Goal: Task Accomplishment & Management: Complete application form

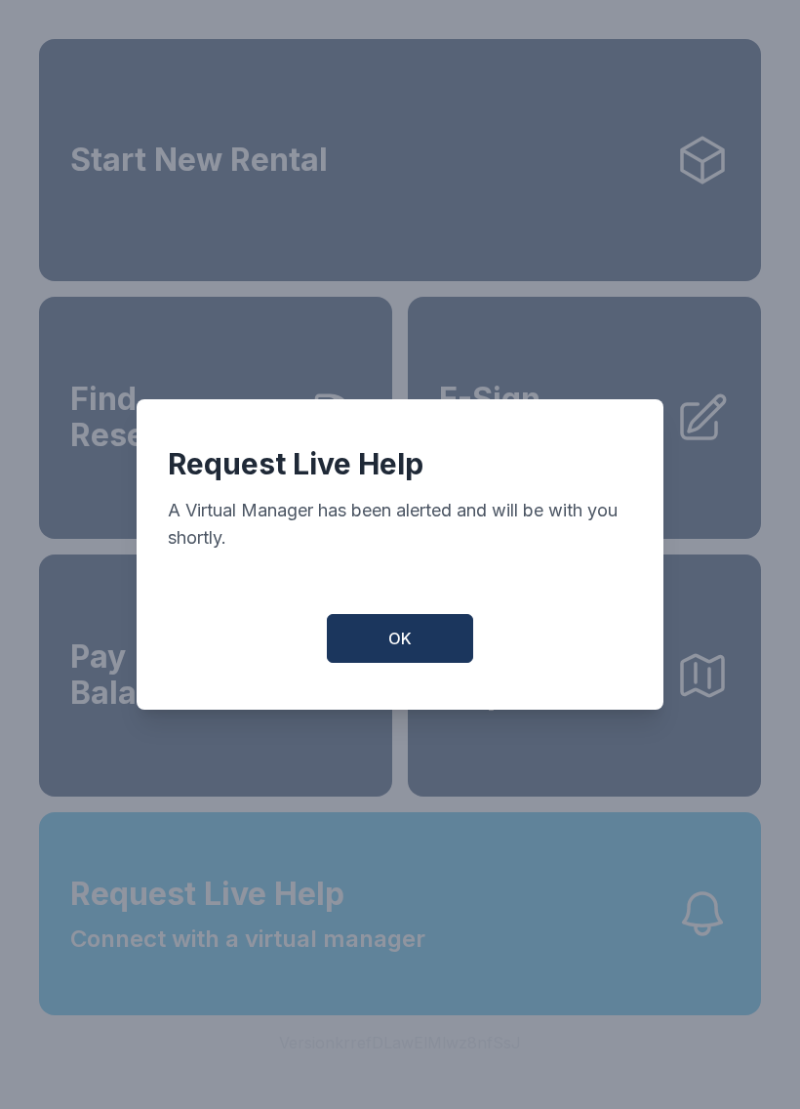
click at [394, 638] on span "OK" at bounding box center [399, 638] width 23 height 23
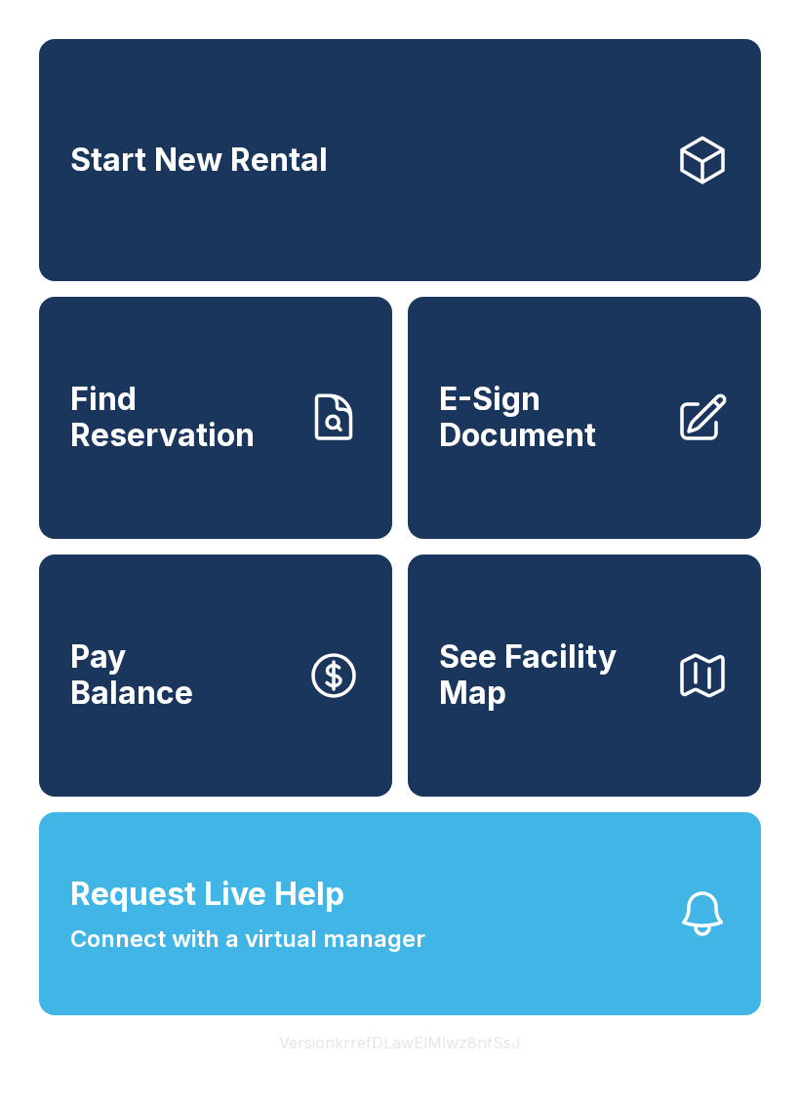
click at [545, 432] on span "E-Sign Document" at bounding box center [549, 417] width 221 height 71
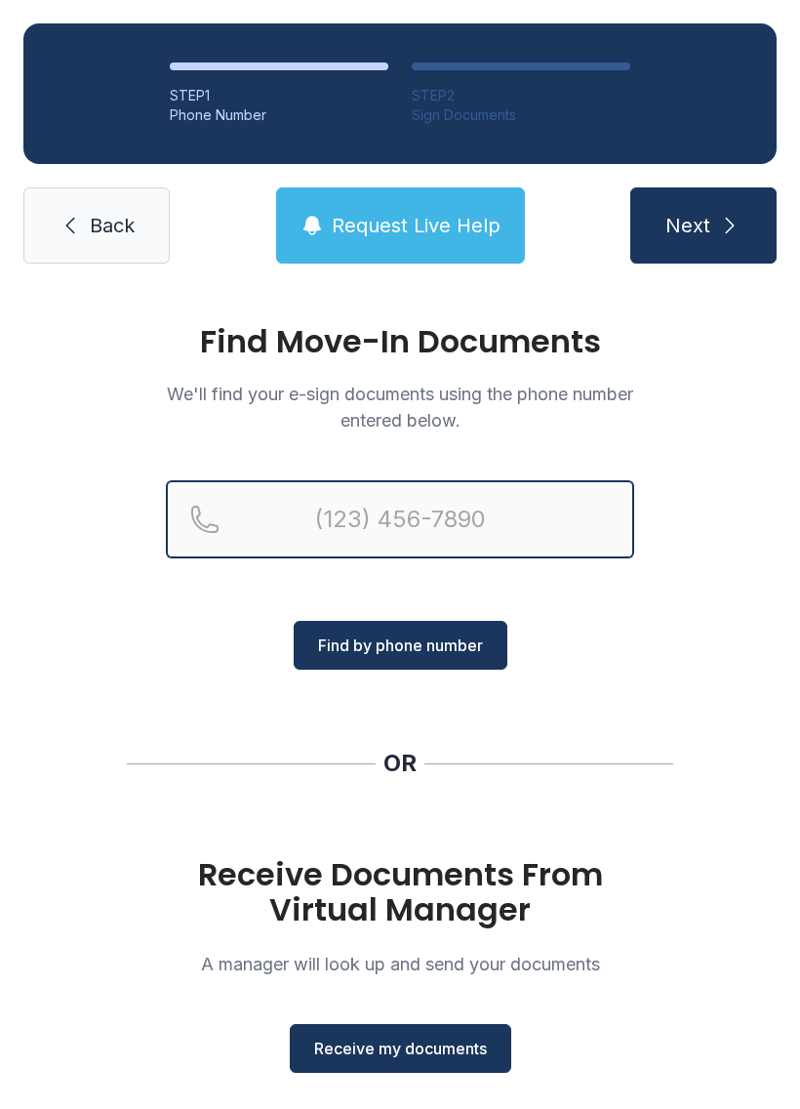
click at [445, 513] on input "Reservation phone number" at bounding box center [400, 519] width 469 height 78
type input "[PHONE_NUMBER]"
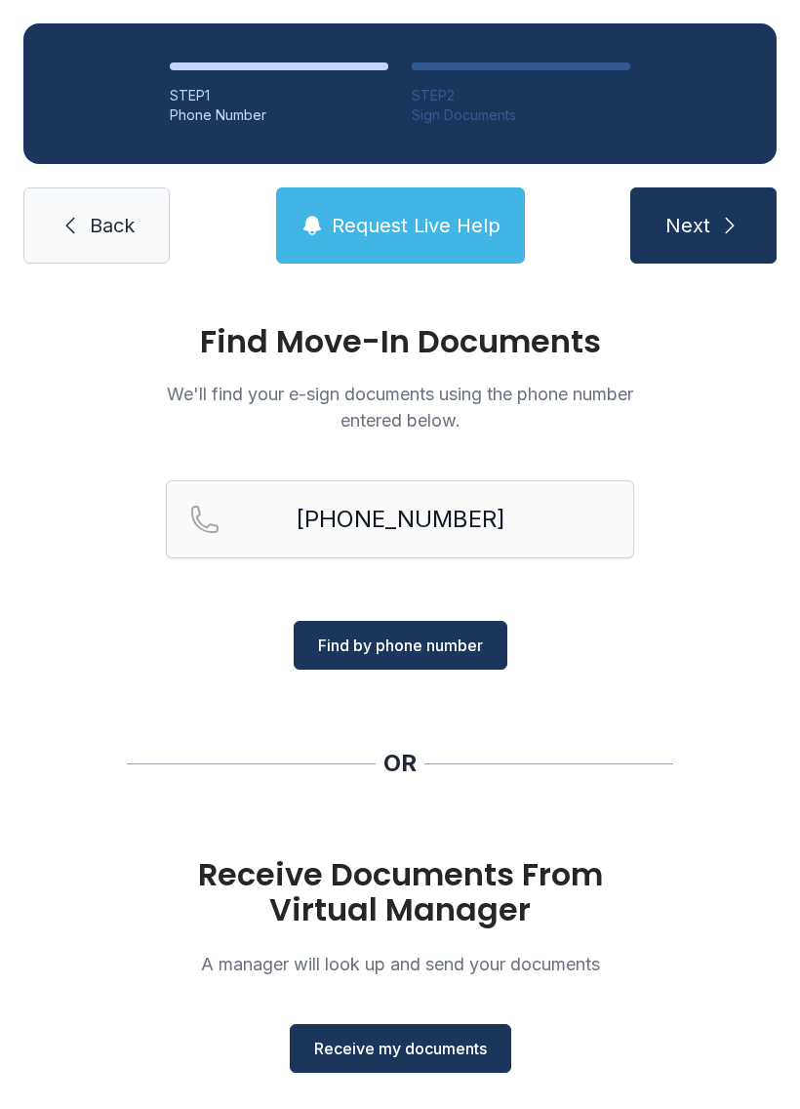
click at [439, 646] on span "Find by phone number" at bounding box center [400, 644] width 165 height 23
click at [417, 657] on button "Find by phone number" at bounding box center [401, 645] width 214 height 49
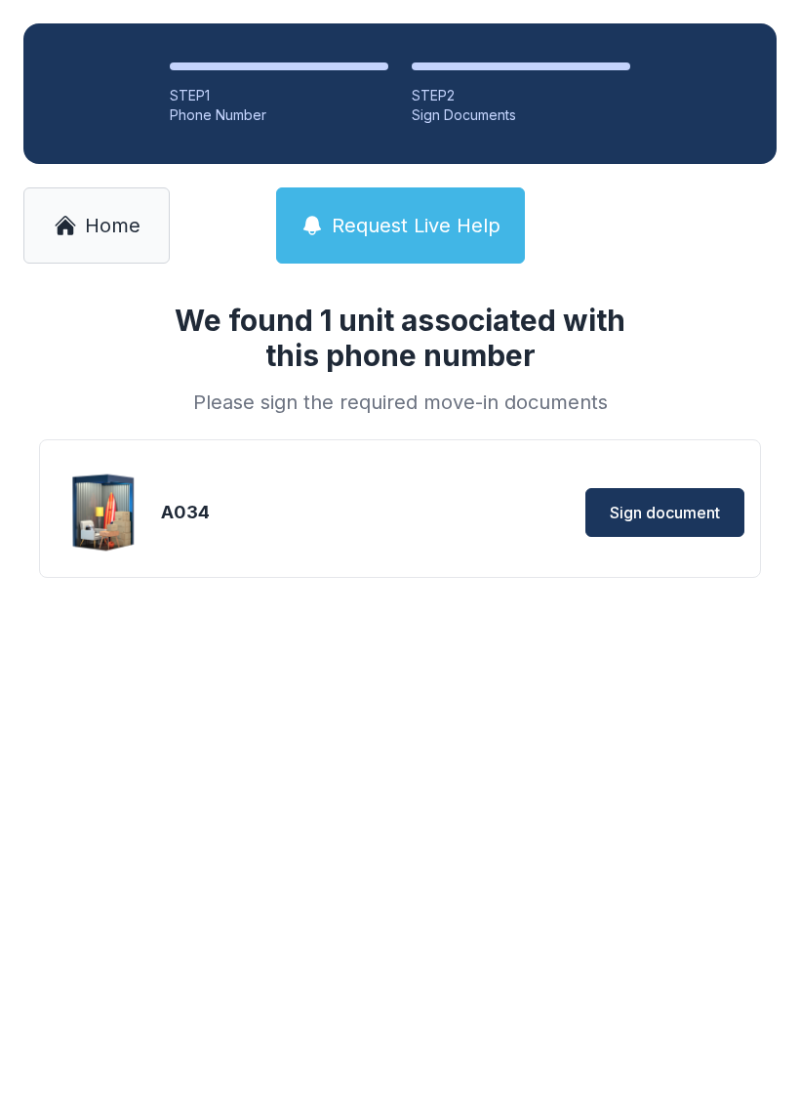
click at [676, 519] on span "Sign document" at bounding box center [665, 512] width 110 height 23
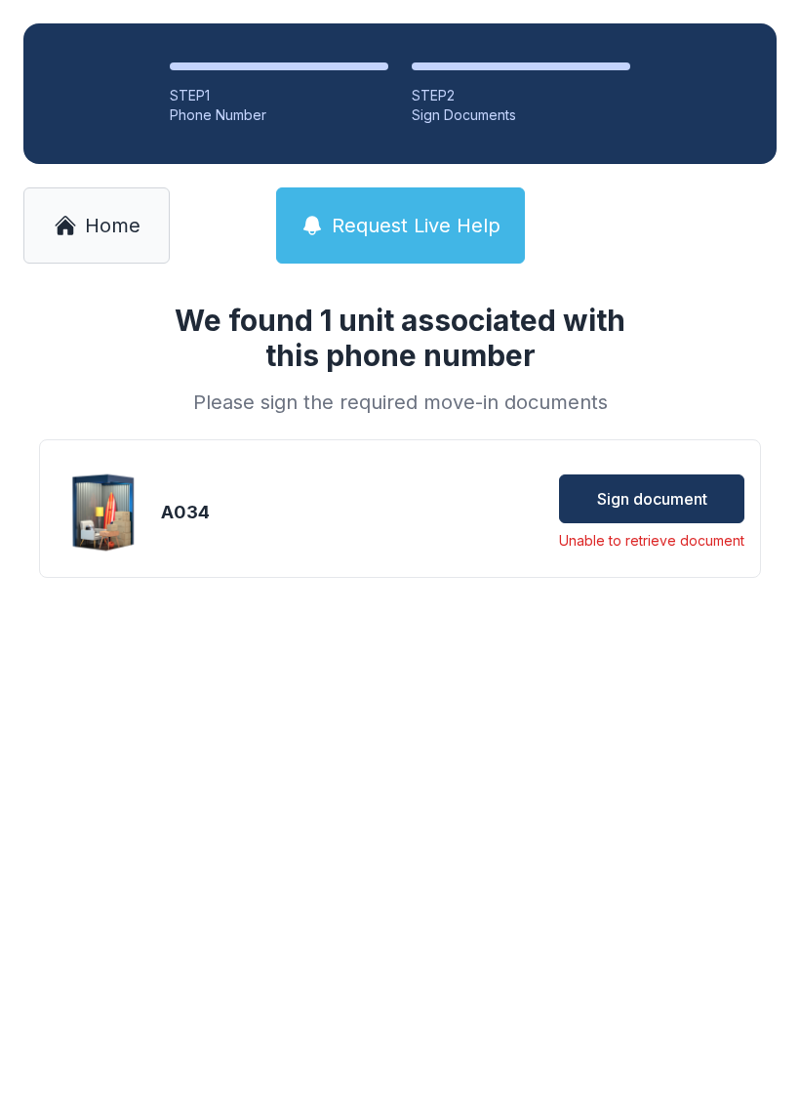
click at [660, 494] on span "Sign document" at bounding box center [652, 498] width 110 height 23
click at [104, 210] on link "Home" at bounding box center [96, 225] width 146 height 76
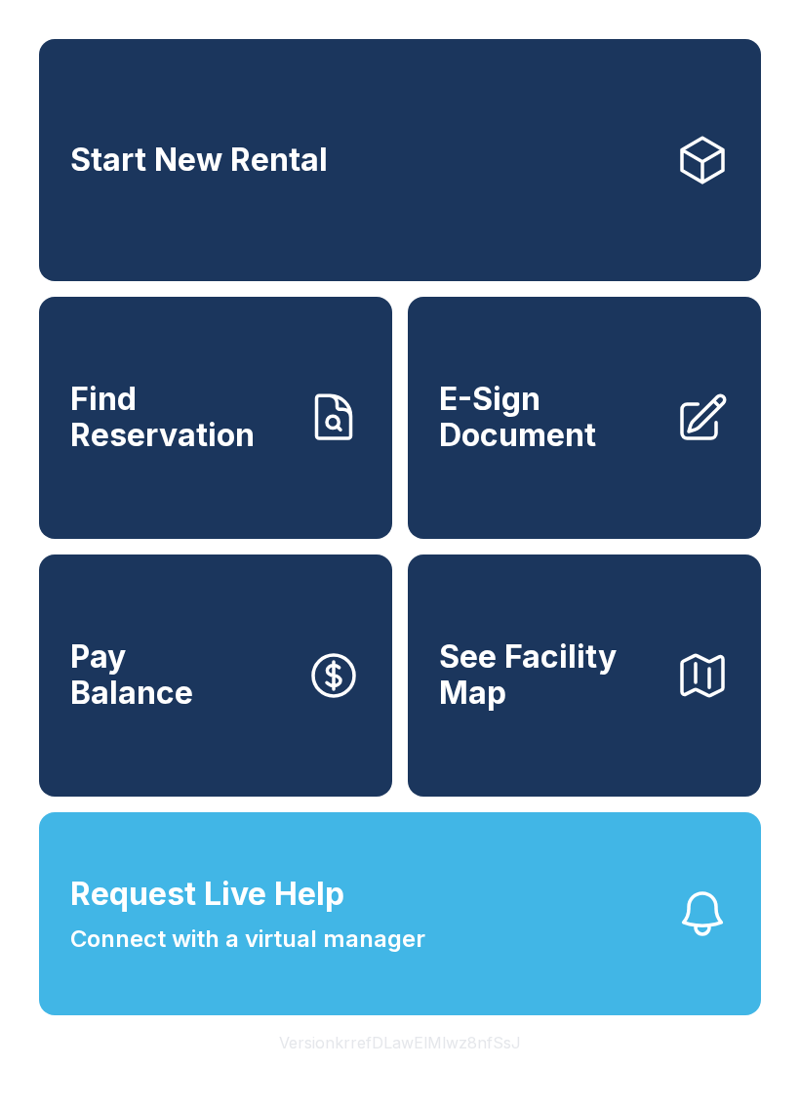
click at [561, 450] on span "E-Sign Document" at bounding box center [549, 417] width 221 height 71
